Goal: Transaction & Acquisition: Purchase product/service

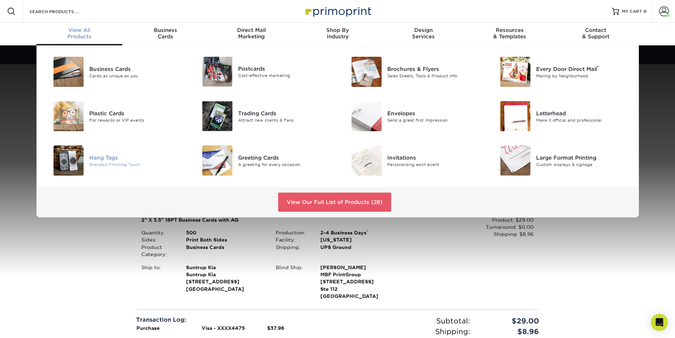
click at [93, 156] on div "Hang Tags" at bounding box center [136, 157] width 94 height 8
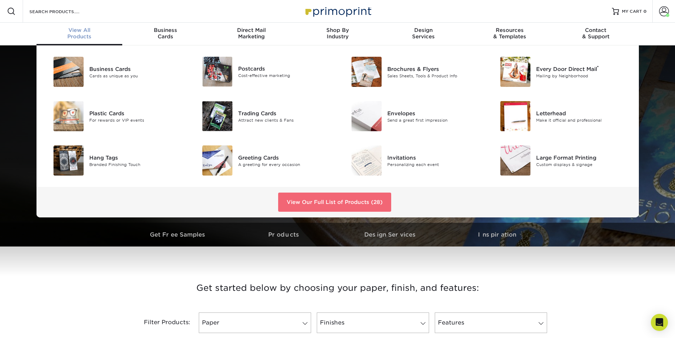
click at [336, 203] on link "View Our Full List of Products (28)" at bounding box center [334, 201] width 113 height 19
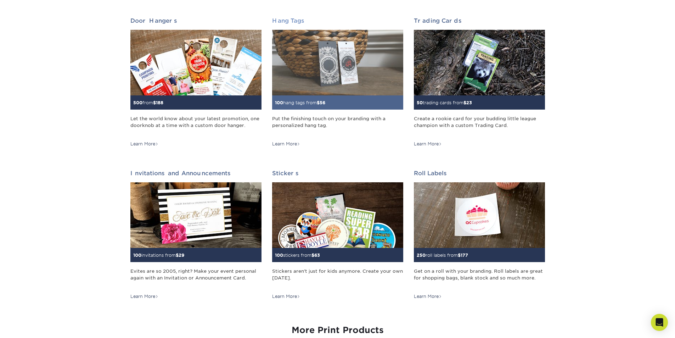
scroll to position [567, 0]
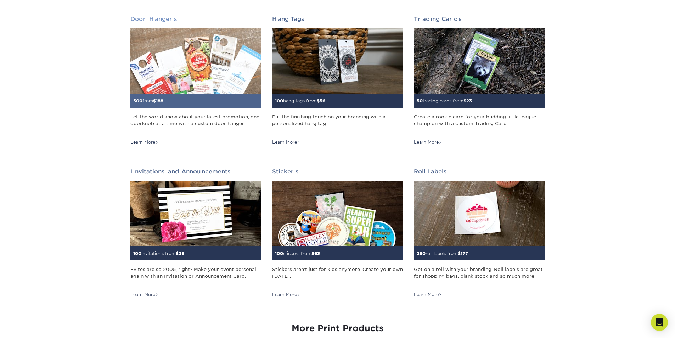
click at [222, 88] on img at bounding box center [195, 61] width 131 height 66
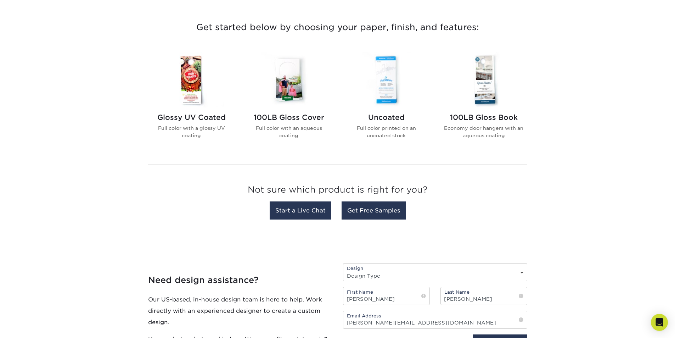
scroll to position [248, 0]
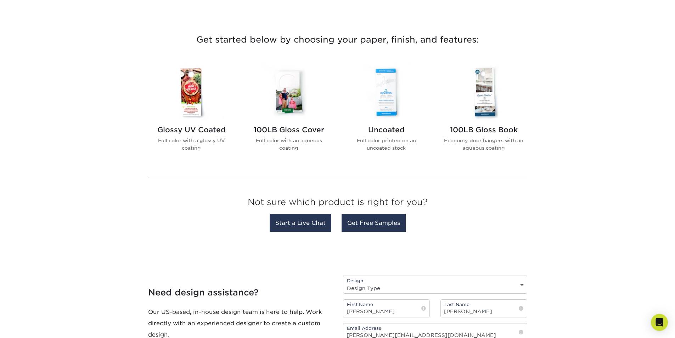
click at [393, 100] on img at bounding box center [386, 92] width 80 height 56
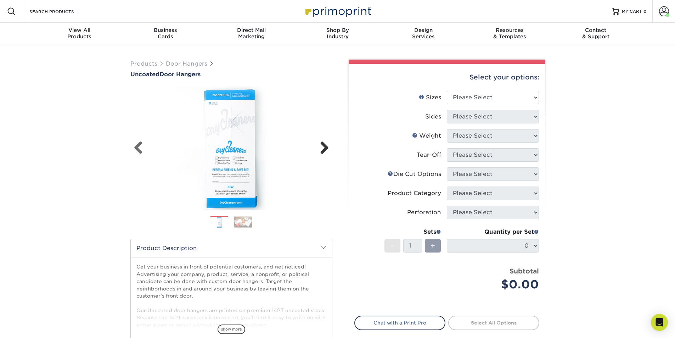
click at [322, 150] on link "Next" at bounding box center [322, 148] width 14 height 14
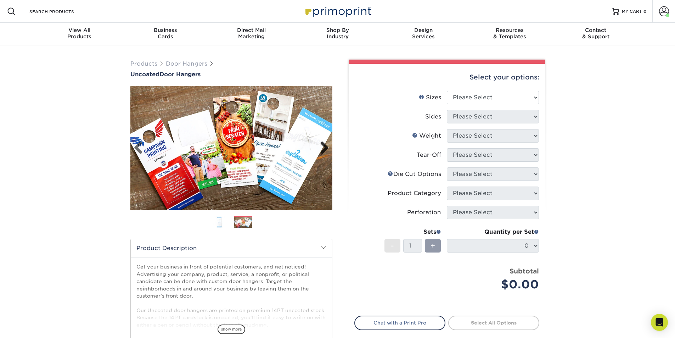
click at [322, 150] on link "Next" at bounding box center [322, 148] width 14 height 14
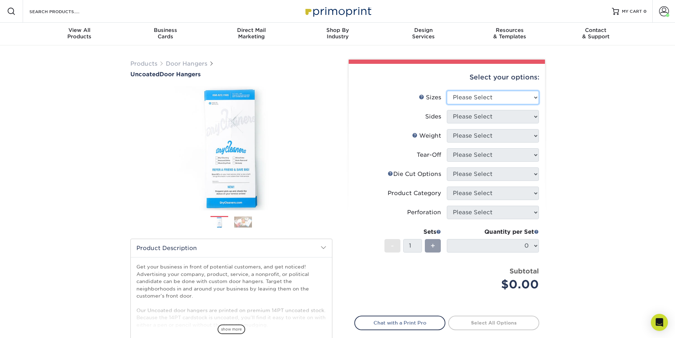
click at [518, 98] on select "Please Select 3.5" x 8.5" 3.5" x 11" 4" x 7" 4.25" x 11" 4.25" x 11"" at bounding box center [493, 97] width 92 height 13
click at [447, 91] on select "Please Select 3.5" x 8.5" 3.5" x 11" 4" x 7" 4.25" x 11" 4.25" x 11"" at bounding box center [493, 97] width 92 height 13
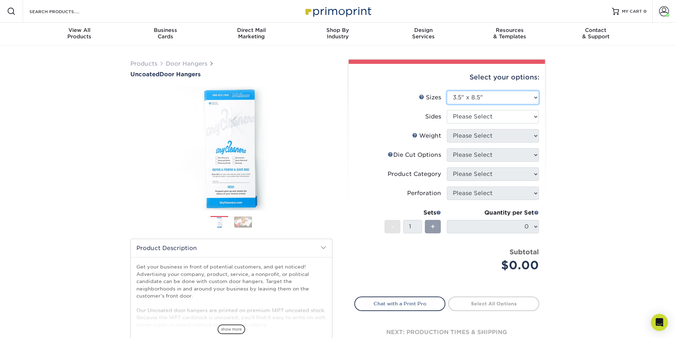
click at [489, 98] on select "Please Select 3.5" x 8.5" 3.5" x 11" 4" x 7" 4.25" x 11" 4.25" x 11"" at bounding box center [493, 97] width 92 height 13
select select "4.00x7.00"
click at [447, 91] on select "Please Select 3.5" x 8.5" 3.5" x 11" 4" x 7" 4.25" x 11" 4.25" x 11"" at bounding box center [493, 97] width 92 height 13
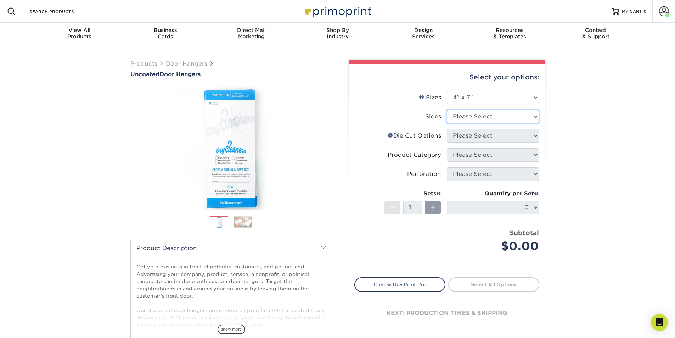
click at [482, 117] on select "Please Select Print Both Sides Print Front Only" at bounding box center [493, 116] width 92 height 13
select select "13abbda7-1d64-4f25-8bb2-c179b224825d"
click at [447, 110] on select "Please Select Print Both Sides Print Front Only" at bounding box center [493, 116] width 92 height 13
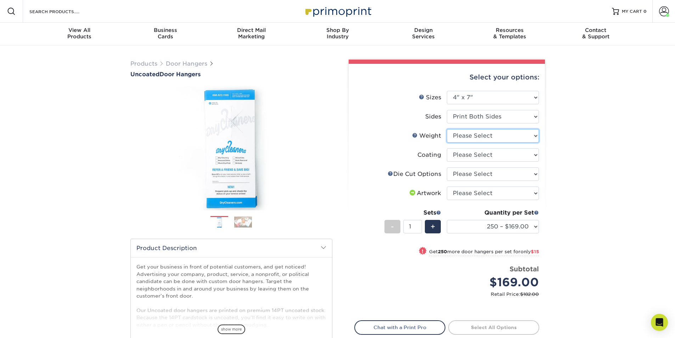
click at [486, 136] on select "Please Select 14PT Uncoated" at bounding box center [493, 135] width 92 height 13
select select "14PT Uncoated"
click at [447, 129] on select "Please Select 14PT Uncoated" at bounding box center [493, 135] width 92 height 13
click at [481, 155] on select at bounding box center [493, 154] width 92 height 13
click at [447, 148] on select at bounding box center [493, 154] width 92 height 13
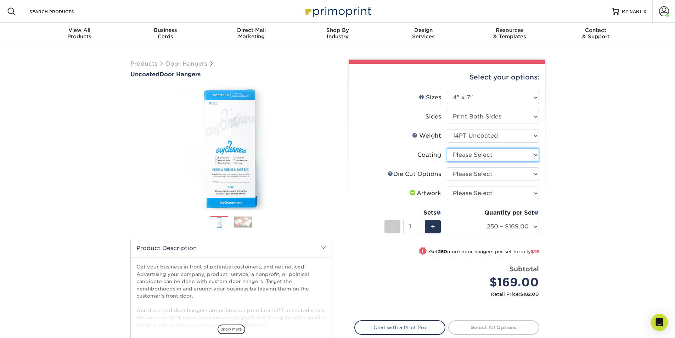
click at [478, 157] on select at bounding box center [493, 154] width 92 height 13
select select "3e7618de-abca-4bda-9f97-8b9129e913d8"
click at [447, 148] on select at bounding box center [493, 154] width 92 height 13
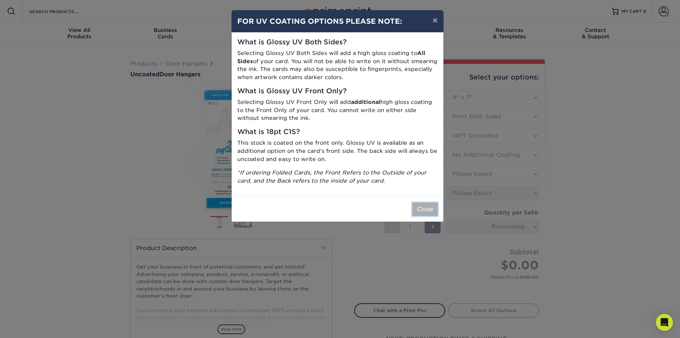
click at [432, 208] on button "Close" at bounding box center [425, 208] width 26 height 13
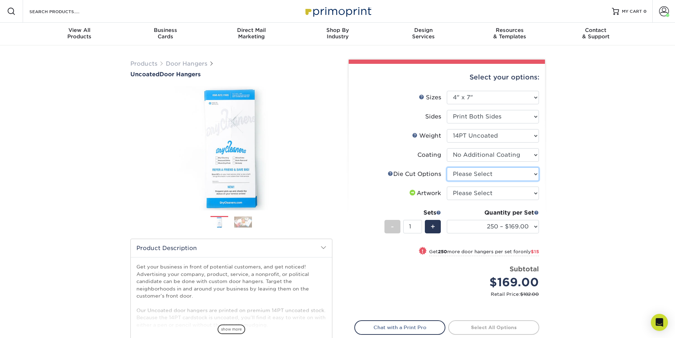
click at [479, 173] on select "Please Select Standard Die Cut Arch Die Cut Starburst Die Cut" at bounding box center [493, 173] width 92 height 13
select select "fe6a4ed8-5803-433c-b773-a25a7b955e98"
click at [447, 167] on select "Please Select Standard Die Cut Arch Die Cut Starburst Die Cut" at bounding box center [493, 173] width 92 height 13
click at [466, 197] on select "Please Select I will upload files I need a design - $100" at bounding box center [493, 192] width 92 height 13
select select "upload"
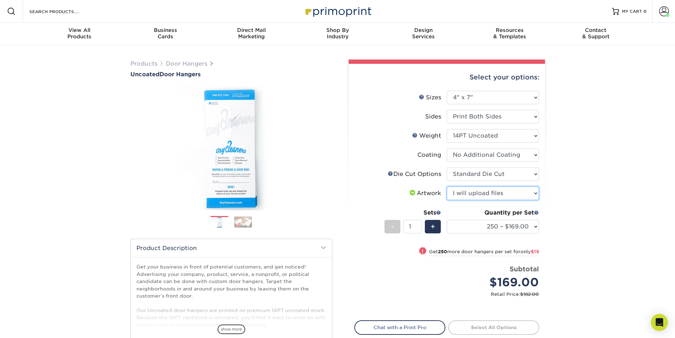
click at [447, 186] on select "Please Select I will upload files I need a design - $100" at bounding box center [493, 192] width 92 height 13
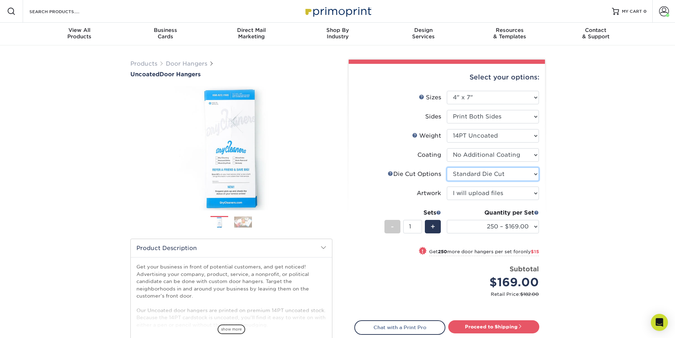
click at [465, 172] on select "Please Select Standard Die Cut Arch Die Cut Starburst Die Cut" at bounding box center [493, 173] width 92 height 13
click at [390, 199] on label "Artwork" at bounding box center [401, 192] width 92 height 13
click at [479, 102] on select "Please Select 3.5" x 8.5" 3.5" x 11" 4" x 7" 4.25" x 11" 4.25" x 11"" at bounding box center [493, 97] width 92 height 13
select select "3.50x8.50"
click at [447, 91] on select "Please Select 3.5" x 8.5" 3.5" x 11" 4" x 7" 4.25" x 11" 4.25" x 11"" at bounding box center [493, 97] width 92 height 13
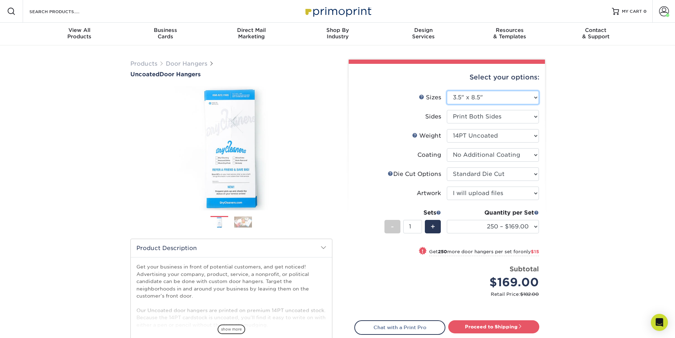
select select "-1"
select select
select select "-1"
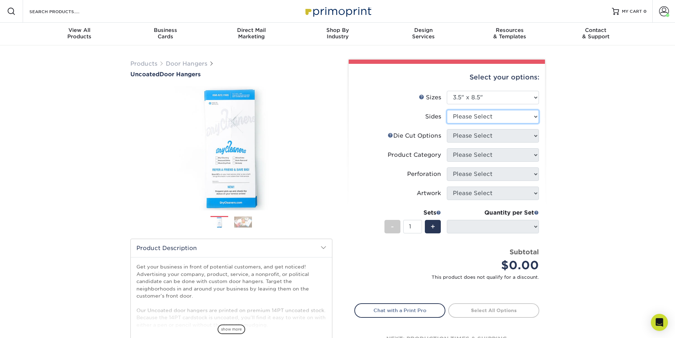
click at [474, 119] on select "Please Select Print Both Sides Print Front Only" at bounding box center [493, 116] width 92 height 13
select select "13abbda7-1d64-4f25-8bb2-c179b224825d"
click at [447, 110] on select "Please Select Print Both Sides Print Front Only" at bounding box center [493, 116] width 92 height 13
select select
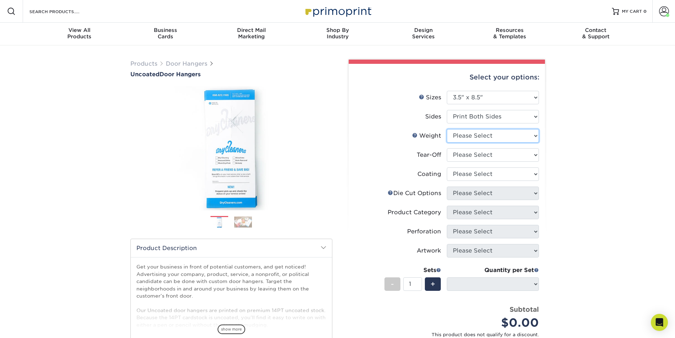
click at [473, 141] on select "Please Select 14PT 16PT 14PT Uncoated" at bounding box center [493, 135] width 92 height 13
select select "14PT Uncoated"
click at [447, 129] on select "Please Select 14PT 16PT 14PT Uncoated" at bounding box center [493, 135] width 92 height 13
select select "-1"
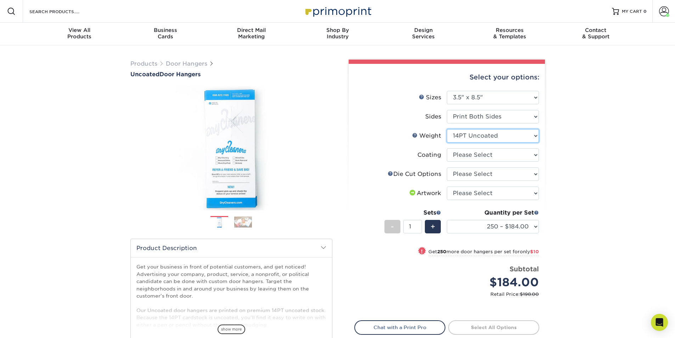
click at [481, 131] on select "Please Select 14PT 16PT 14PT Uncoated" at bounding box center [493, 135] width 92 height 13
click at [447, 129] on select "Please Select 14PT 16PT 14PT Uncoated" at bounding box center [493, 135] width 92 height 13
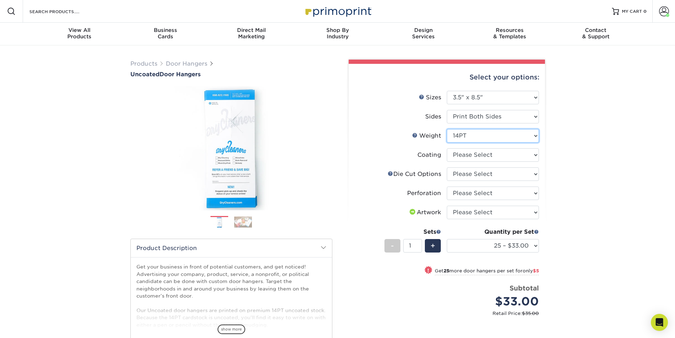
click at [476, 136] on select "Please Select 14PT 16PT 14PT Uncoated" at bounding box center [493, 135] width 92 height 13
click at [447, 129] on select "Please Select 14PT 16PT 14PT Uncoated" at bounding box center [493, 135] width 92 height 13
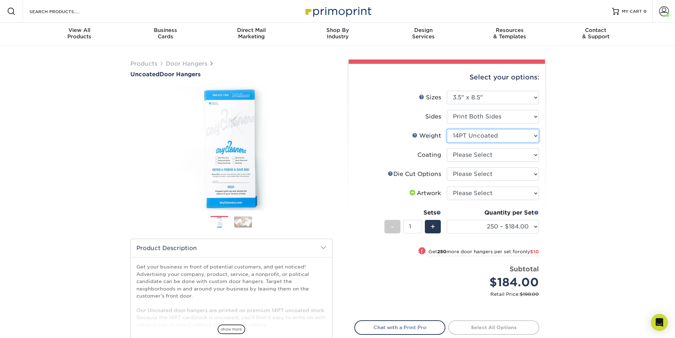
click at [477, 140] on select "Please Select 14PT 16PT 14PT Uncoated" at bounding box center [493, 135] width 92 height 13
select select "16PT"
click at [447, 129] on select "Please Select 14PT 16PT 14PT Uncoated" at bounding box center [493, 135] width 92 height 13
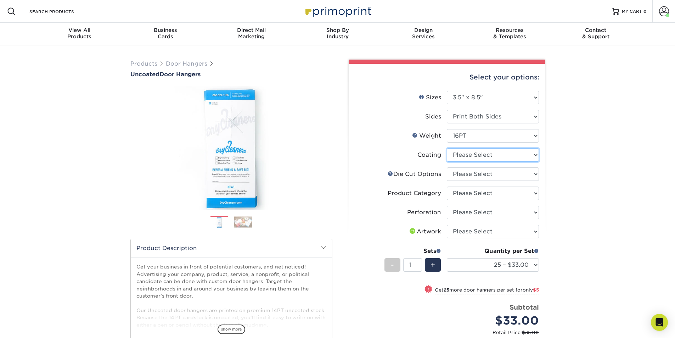
click at [465, 155] on select at bounding box center [493, 154] width 92 height 13
select select "3e7618de-abca-4bda-9f97-8b9129e913d8"
click at [447, 148] on select at bounding box center [493, 154] width 92 height 13
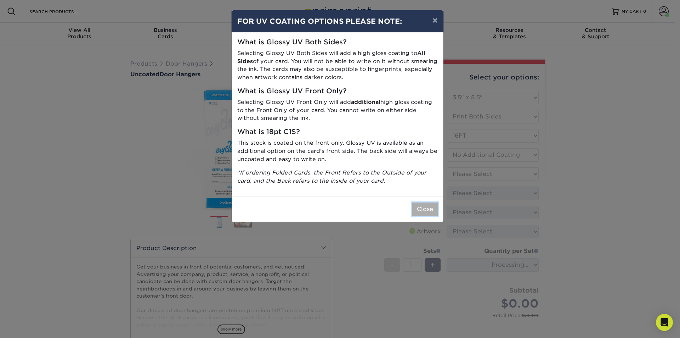
click at [425, 212] on button "Close" at bounding box center [425, 208] width 26 height 13
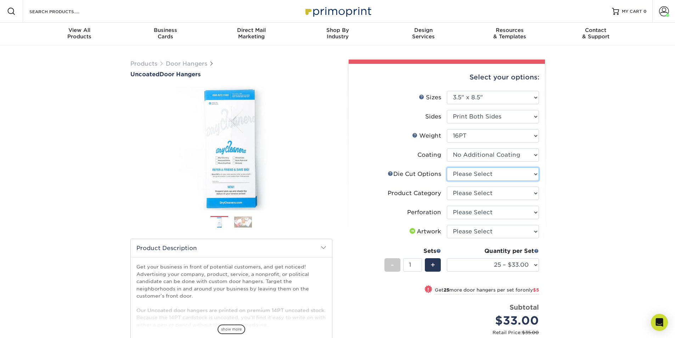
click at [493, 174] on select "Please Select Standard Die Cut Arch Die Cut Starburst Die Cut" at bounding box center [493, 173] width 92 height 13
select select "fe6a4ed8-5803-433c-b773-a25a7b955e98"
click at [447, 167] on select "Please Select Standard Die Cut Arch Die Cut Starburst Die Cut" at bounding box center [493, 173] width 92 height 13
click at [490, 193] on select "Please Select Door Hangers" at bounding box center [493, 192] width 92 height 13
select select "1c1979e6-40d3-428d-9347-0c8c8854e4a3"
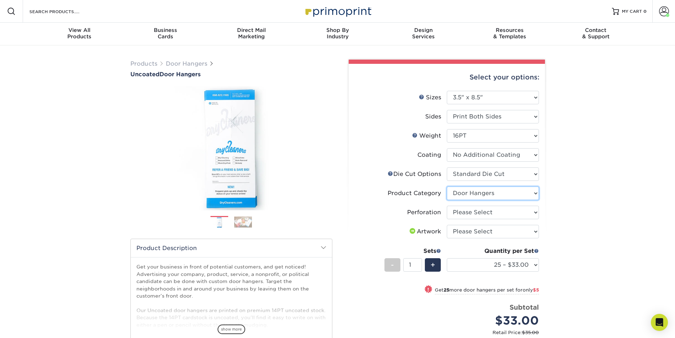
click at [447, 186] on select "Please Select Door Hangers" at bounding box center [493, 192] width 92 height 13
click at [486, 213] on select "Please Select Perforation 2" from Bottom Perforation 2" from Right" at bounding box center [493, 211] width 92 height 13
select select "818a9c51-d57a-4cd5-8314-7fd31c7ac272"
click at [447, 205] on select "Please Select Perforation 2" from Bottom Perforation 2" from Right" at bounding box center [493, 211] width 92 height 13
click at [478, 228] on select "Please Select I will upload files I need a design - $100" at bounding box center [493, 231] width 92 height 13
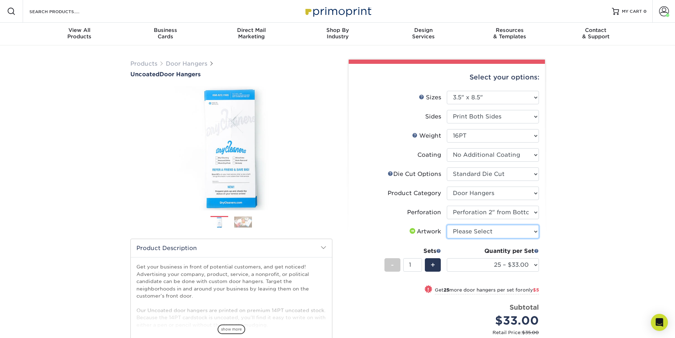
select select "upload"
click at [447, 225] on select "Please Select I will upload files I need a design - $100" at bounding box center [493, 231] width 92 height 13
click at [515, 97] on select "Please Select 3.5" x 8.5" 3.5" x 11" 4" x 7" 4.25" x 11" 4.25" x 11"" at bounding box center [493, 97] width 92 height 13
click at [240, 226] on img at bounding box center [243, 221] width 18 height 11
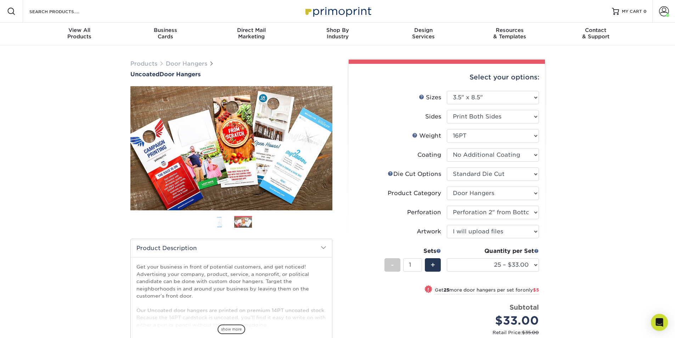
click at [213, 220] on img at bounding box center [219, 221] width 18 height 12
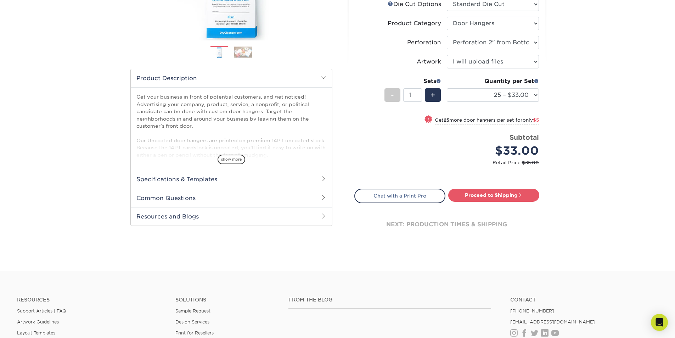
scroll to position [177, 0]
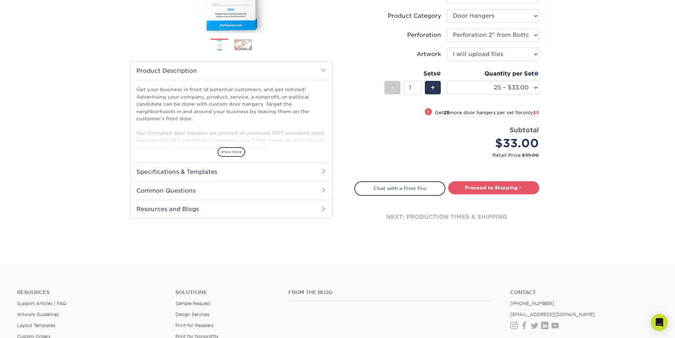
click at [215, 173] on h2 "Specifications & Templates" at bounding box center [231, 171] width 201 height 18
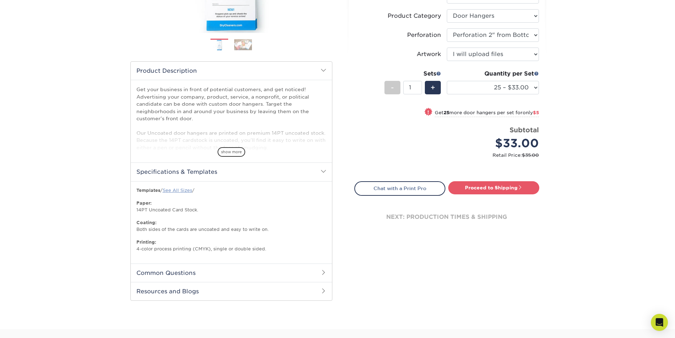
click at [180, 189] on link "See All Sizes" at bounding box center [177, 189] width 29 height 5
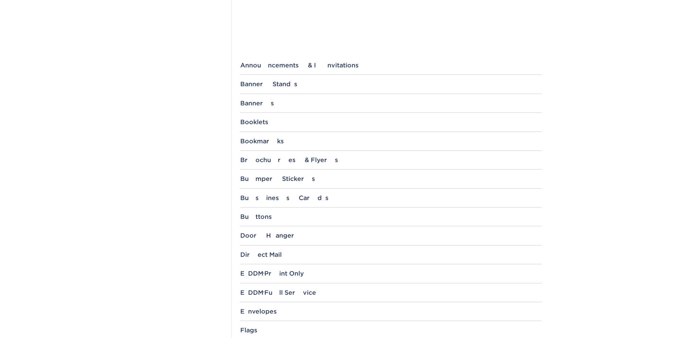
scroll to position [248, 0]
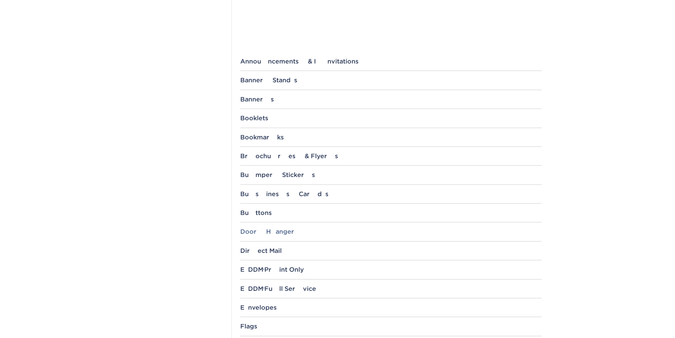
click at [277, 233] on div "Door Hanger" at bounding box center [390, 231] width 301 height 7
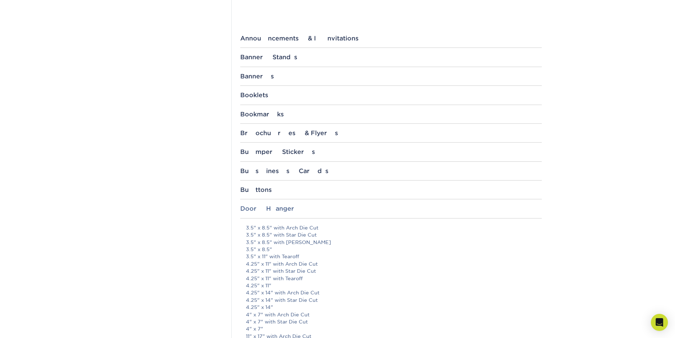
scroll to position [283, 0]
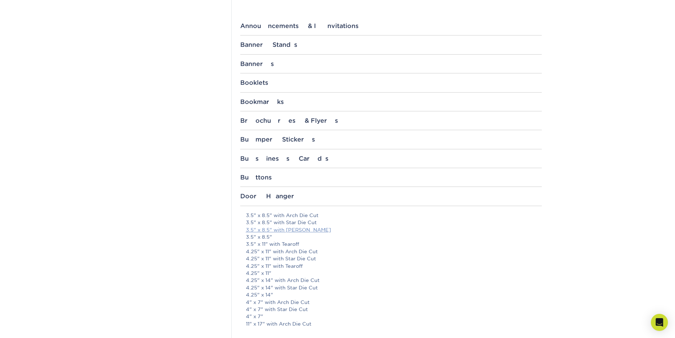
click at [279, 231] on link "3.5" x 8.5" with [PERSON_NAME]" at bounding box center [288, 230] width 85 height 6
click at [136, 15] on div "Templates Contact Custom Orders Sample Request Inspiration Gallery Quality Assu…" at bounding box center [178, 303] width 106 height 1022
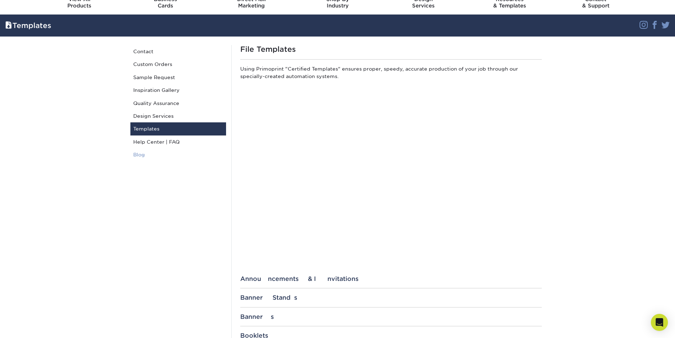
scroll to position [0, 0]
